Goal: Information Seeking & Learning: Learn about a topic

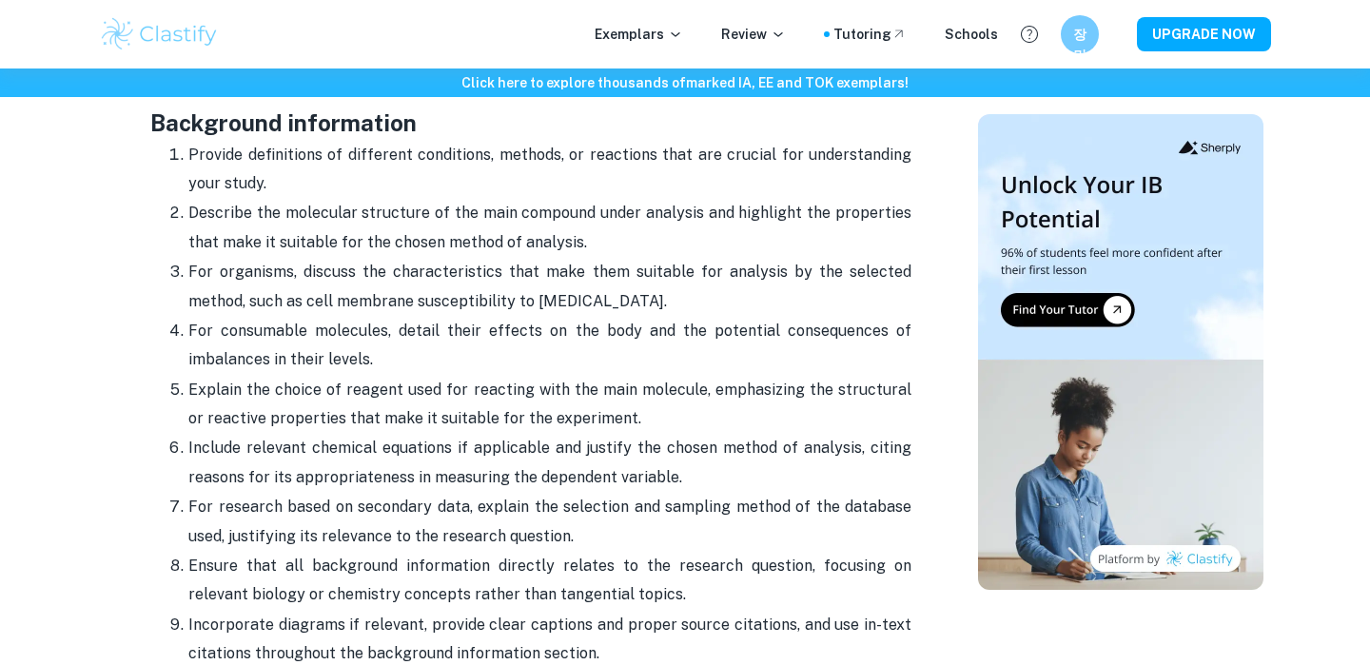
scroll to position [1818, 0]
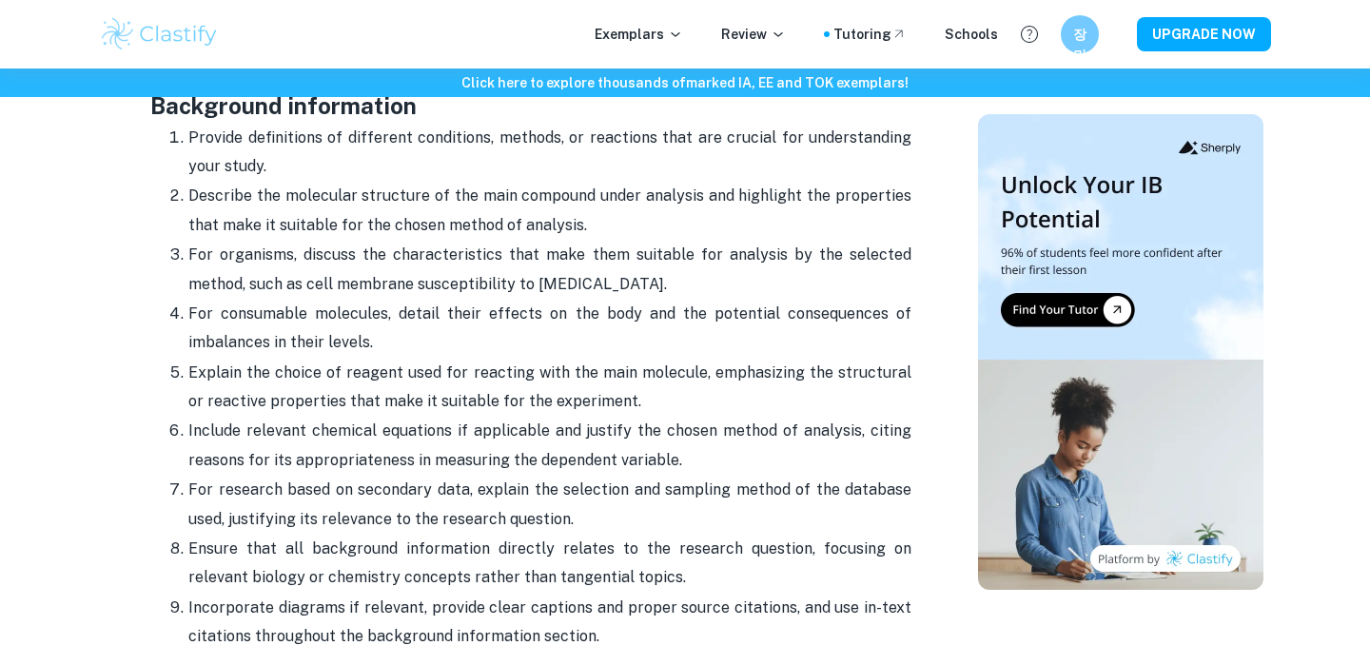
scroll to position [1818, 0]
